Goal: Check status: Check status

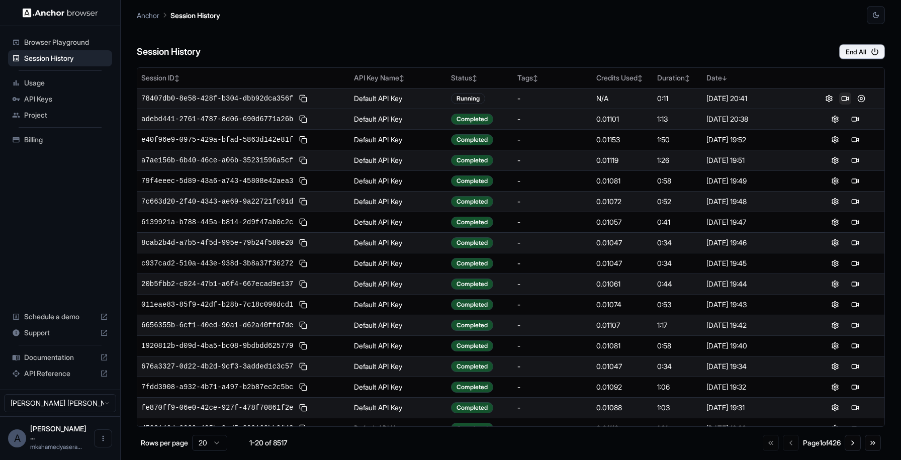
click at [839, 97] on button at bounding box center [845, 99] width 12 height 12
click at [841, 101] on button at bounding box center [845, 99] width 12 height 12
click at [839, 100] on button at bounding box center [845, 99] width 12 height 12
click at [843, 97] on button at bounding box center [845, 99] width 12 height 12
drag, startPoint x: 767, startPoint y: 260, endPoint x: 720, endPoint y: 248, distance: 48.2
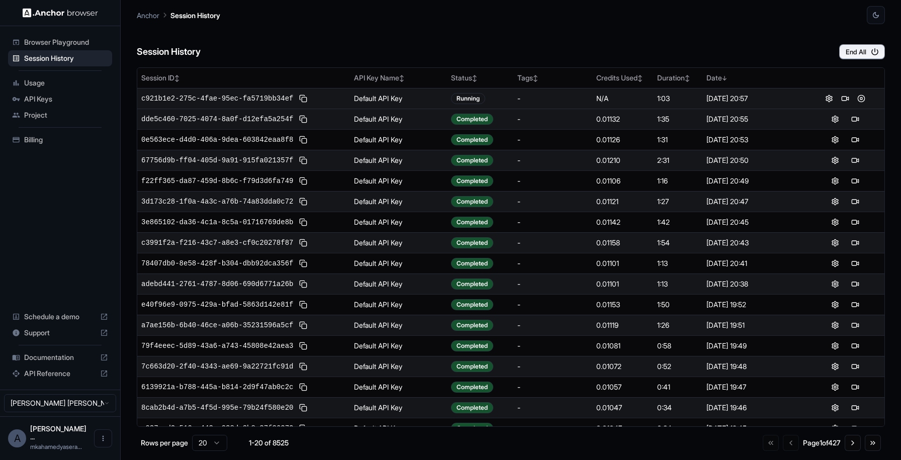
click at [721, 248] on tbody "c921b1e2-275c-4fae-95ec-fa5719bb34ef Default API Key Running - N/A 1:03 [DATE] …" at bounding box center [510, 294] width 747 height 412
click at [788, 281] on div "[DATE] 20:43" at bounding box center [753, 284] width 95 height 10
click at [849, 281] on button at bounding box center [855, 284] width 12 height 12
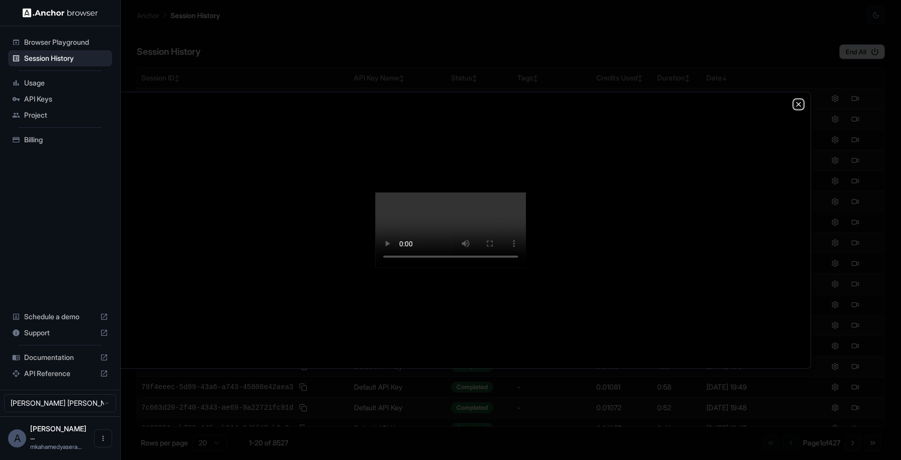
click at [801, 100] on icon "button" at bounding box center [798, 104] width 8 height 8
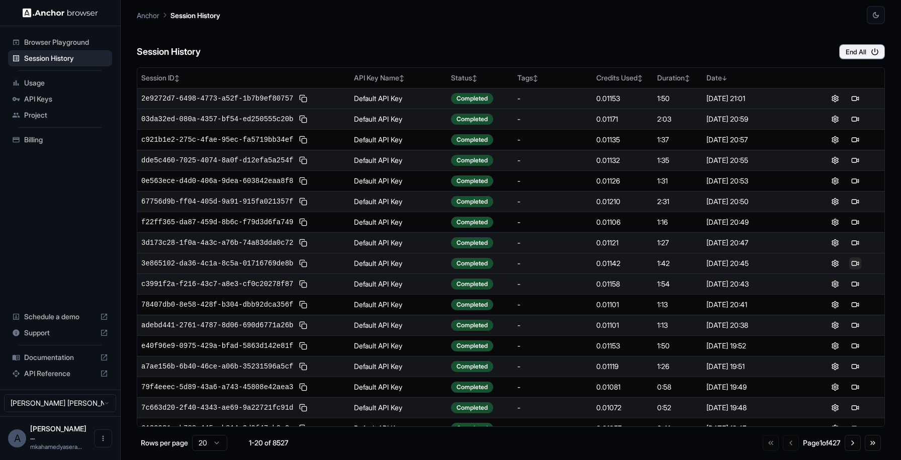
click at [849, 264] on button at bounding box center [855, 263] width 12 height 12
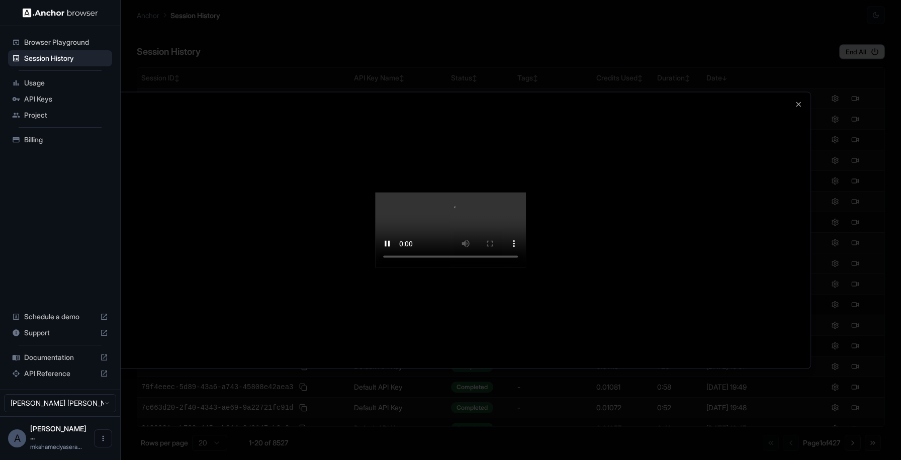
click at [375, 268] on video at bounding box center [450, 230] width 151 height 75
click at [459, 268] on video at bounding box center [450, 230] width 151 height 75
click at [795, 155] on div at bounding box center [451, 230] width 720 height 276
click at [776, 368] on div at bounding box center [451, 230] width 720 height 276
click at [116, 174] on div at bounding box center [451, 230] width 720 height 276
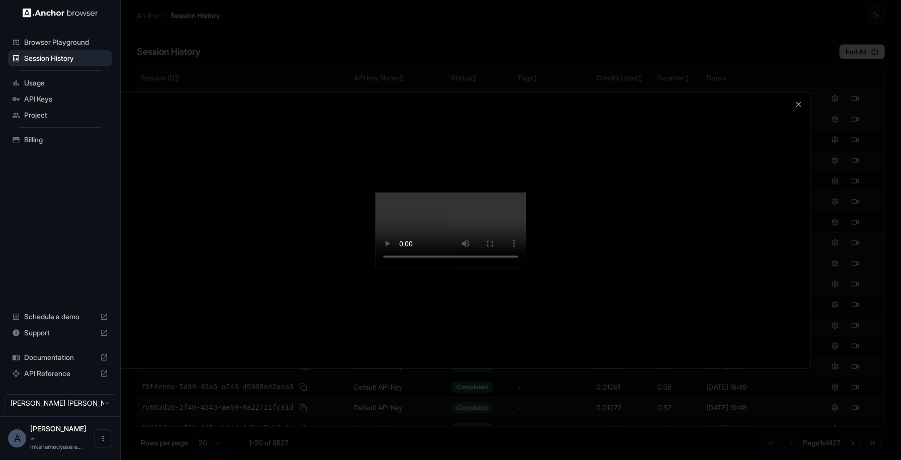
click at [786, 98] on div at bounding box center [451, 230] width 720 height 276
click at [803, 92] on div at bounding box center [451, 230] width 720 height 276
click at [798, 100] on icon "button" at bounding box center [798, 104] width 8 height 8
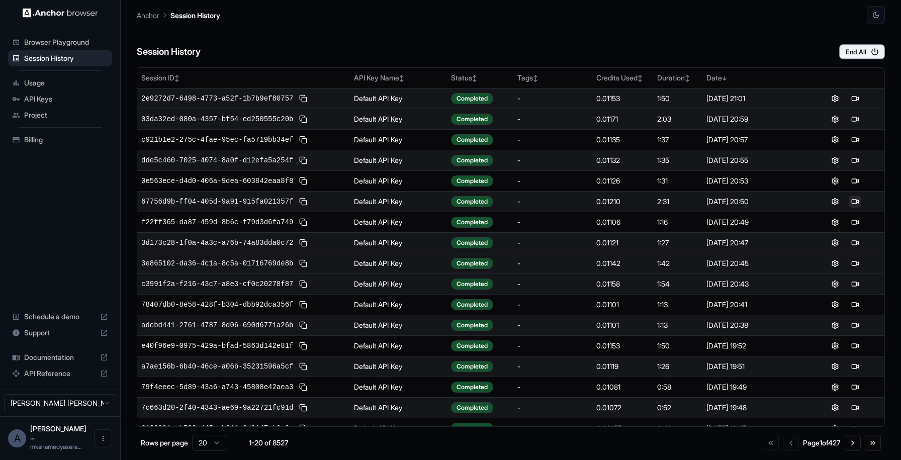
click at [851, 203] on button at bounding box center [855, 202] width 12 height 12
